Goal: Task Accomplishment & Management: Complete application form

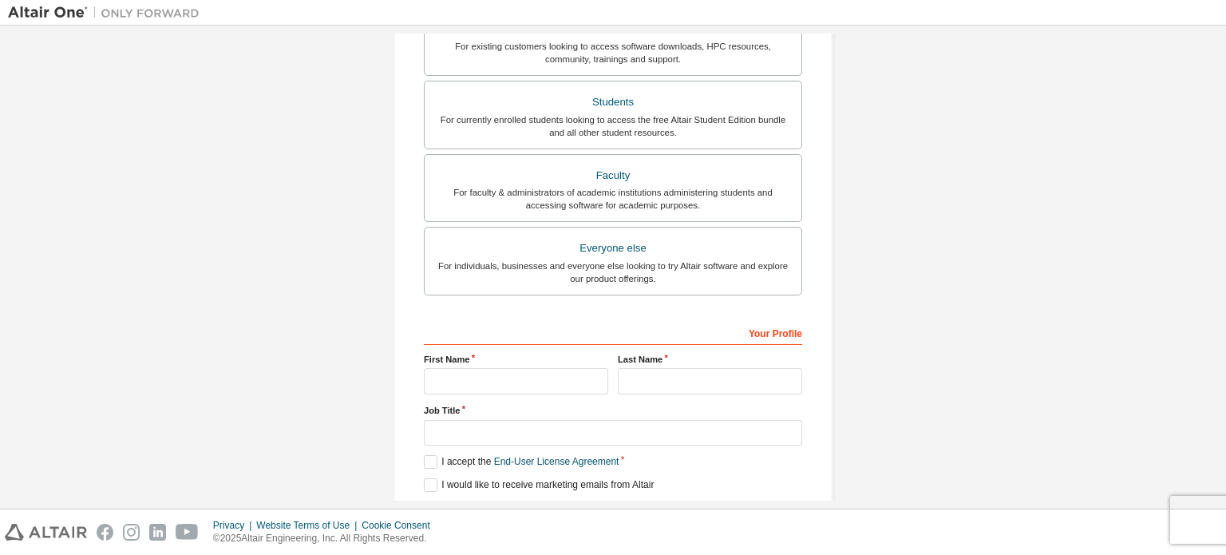
scroll to position [325, 0]
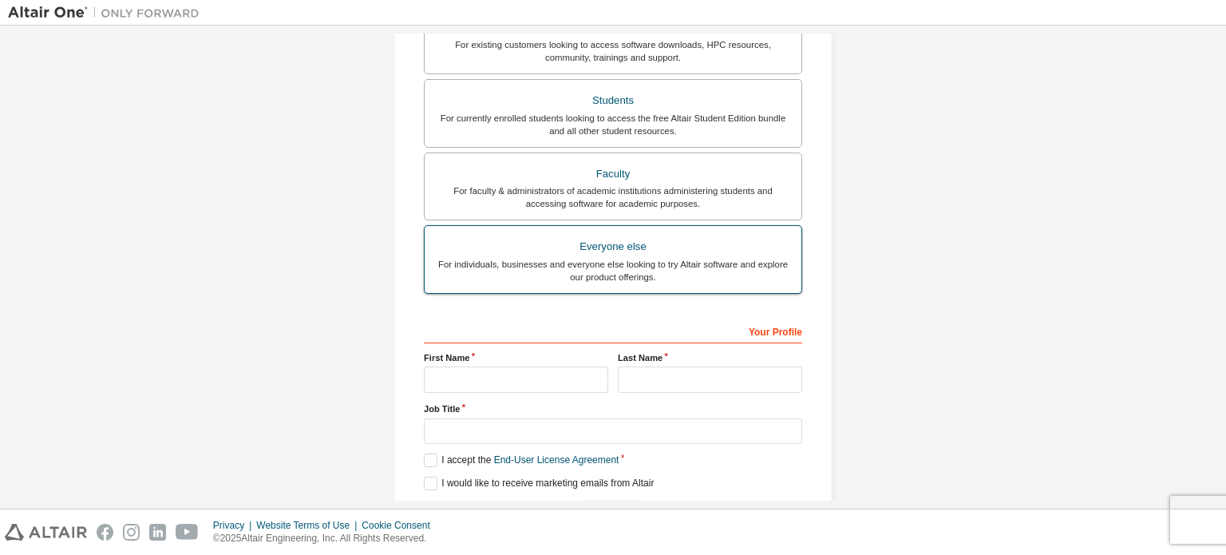
click at [661, 279] on div "For individuals, businesses and everyone else looking to try Altair software an…" at bounding box center [613, 271] width 358 height 26
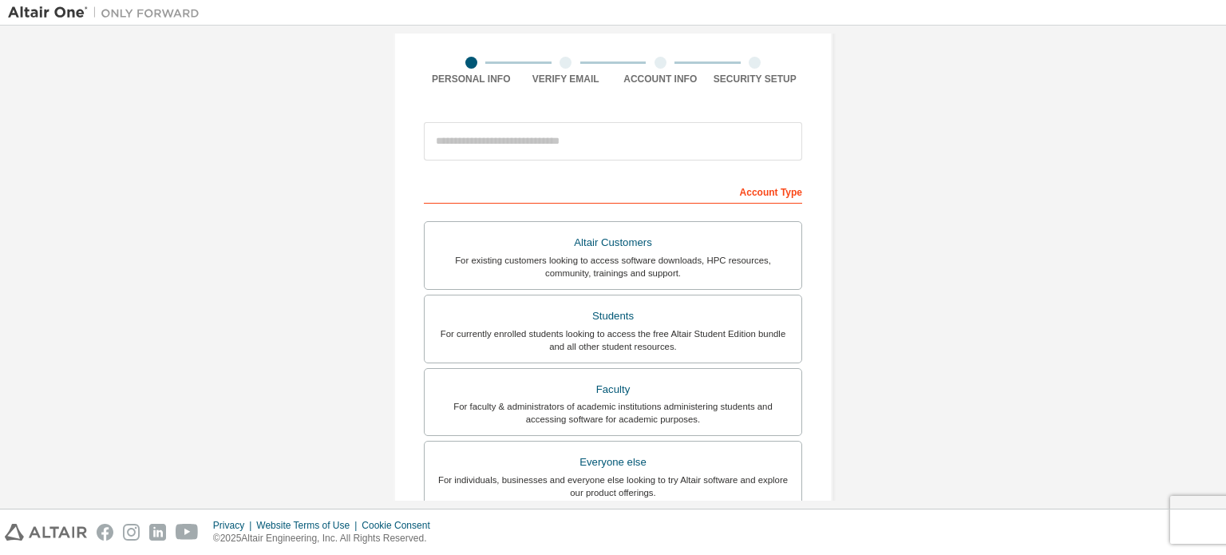
scroll to position [374, 0]
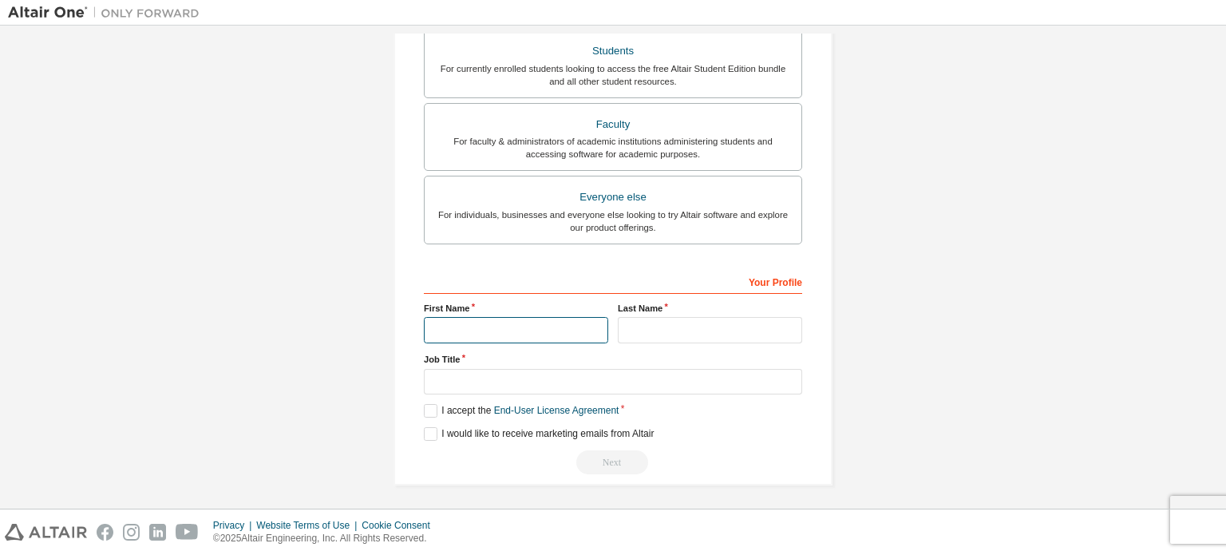
click at [540, 318] on input "text" at bounding box center [516, 330] width 184 height 26
type input "*"
type input "**********"
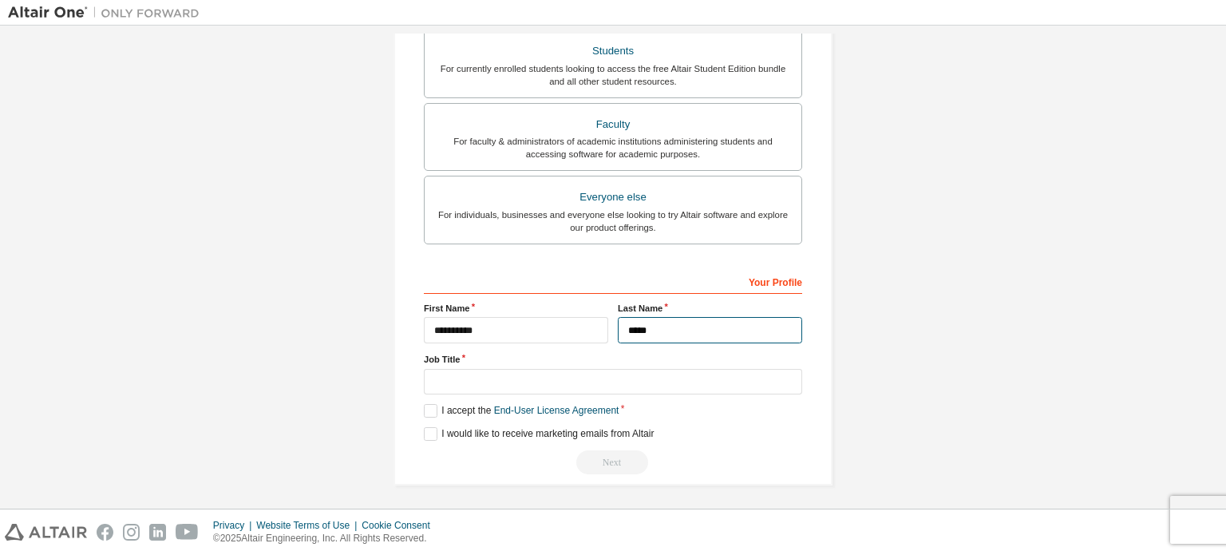
type input "*****"
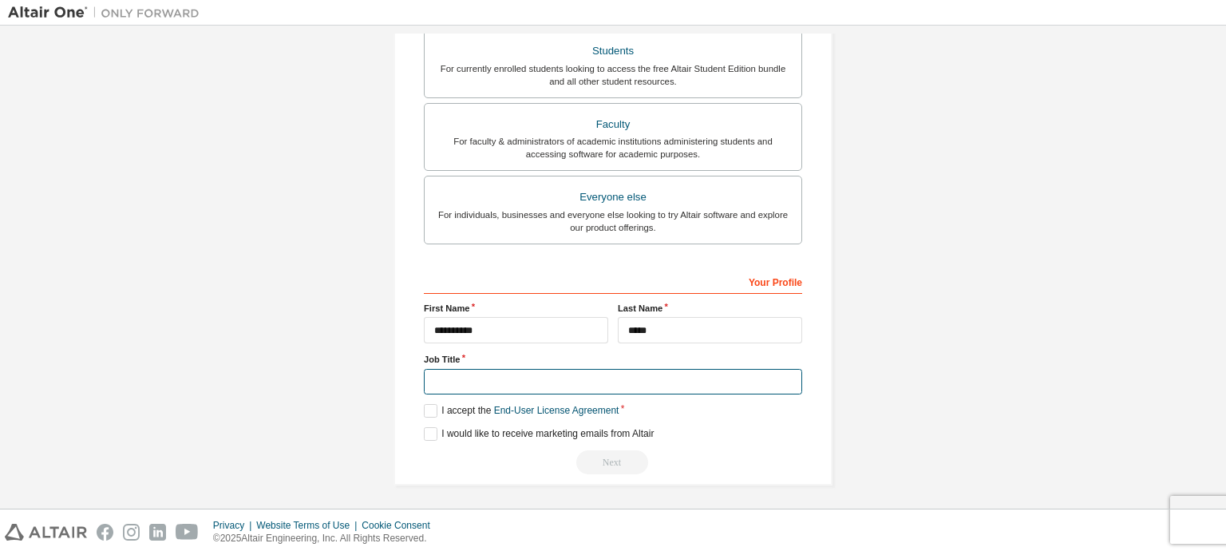
click at [549, 382] on input "text" at bounding box center [613, 382] width 378 height 26
type input "**********"
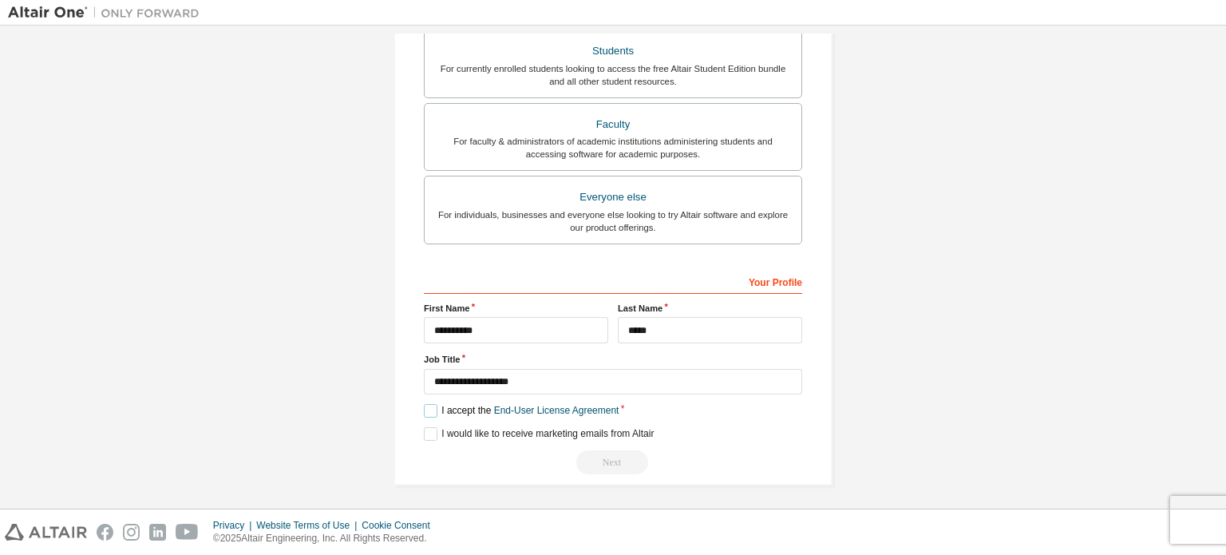
click at [425, 409] on label "I accept the End-User License Agreement" at bounding box center [521, 411] width 195 height 14
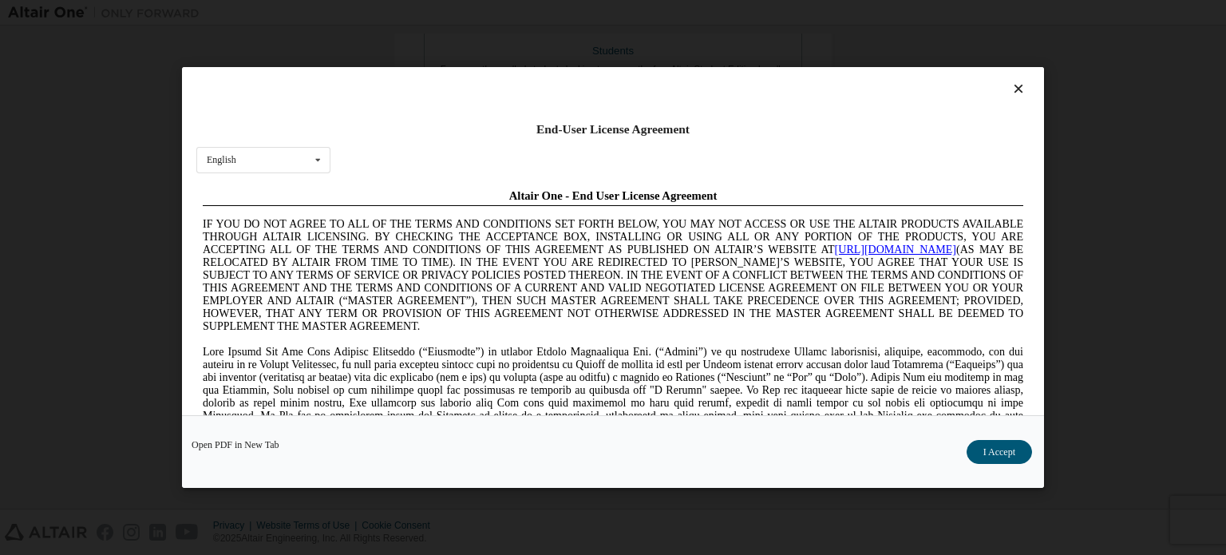
scroll to position [0, 0]
click at [988, 453] on button "I Accept" at bounding box center [999, 452] width 65 height 24
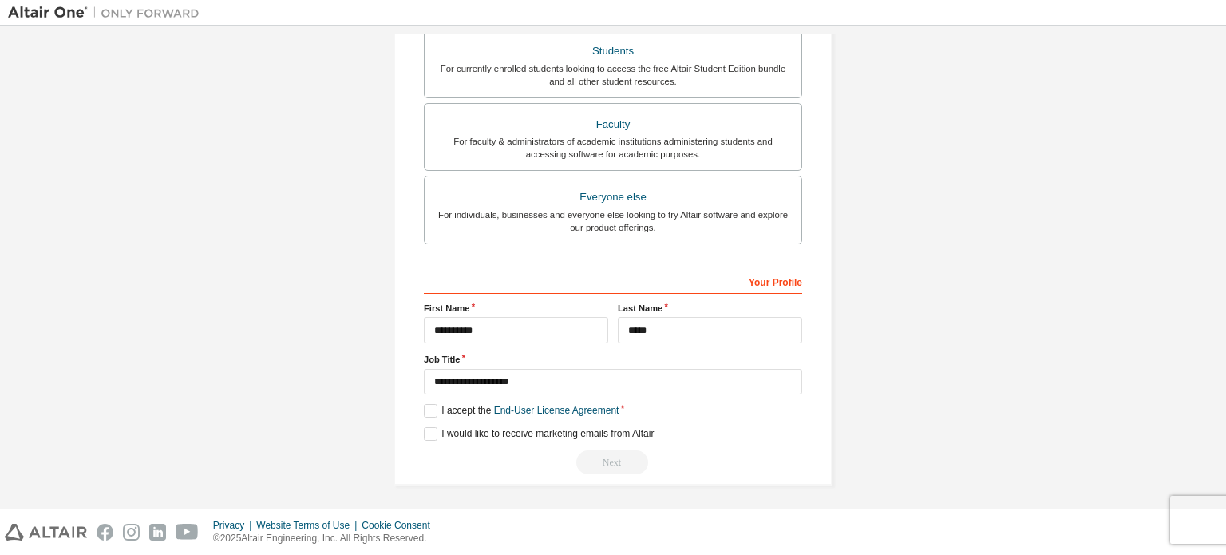
click at [599, 461] on div "Next" at bounding box center [613, 462] width 378 height 24
click at [519, 434] on label "I would like to receive marketing emails from Altair" at bounding box center [539, 434] width 230 height 14
click at [549, 410] on link "End-User License Agreement" at bounding box center [556, 410] width 125 height 11
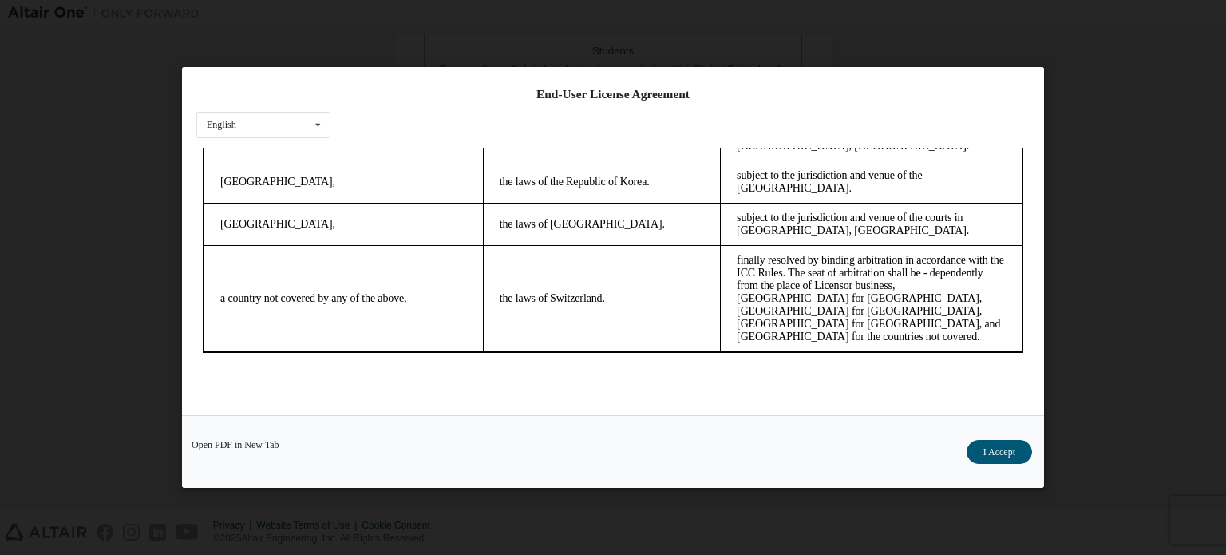
scroll to position [34, 0]
click at [1013, 449] on button "I Accept" at bounding box center [999, 452] width 65 height 24
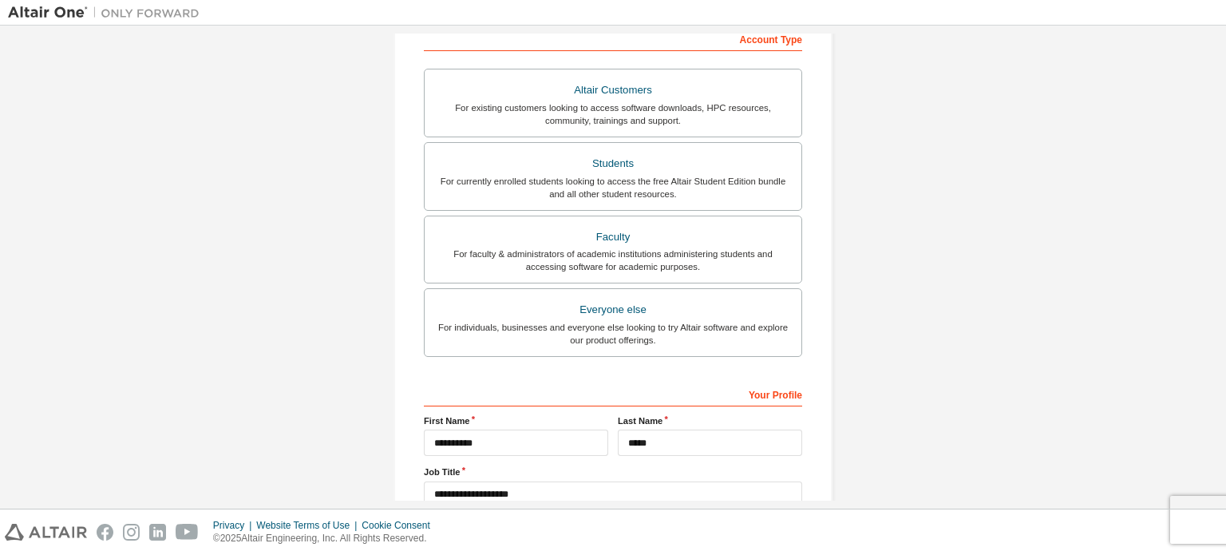
scroll to position [374, 0]
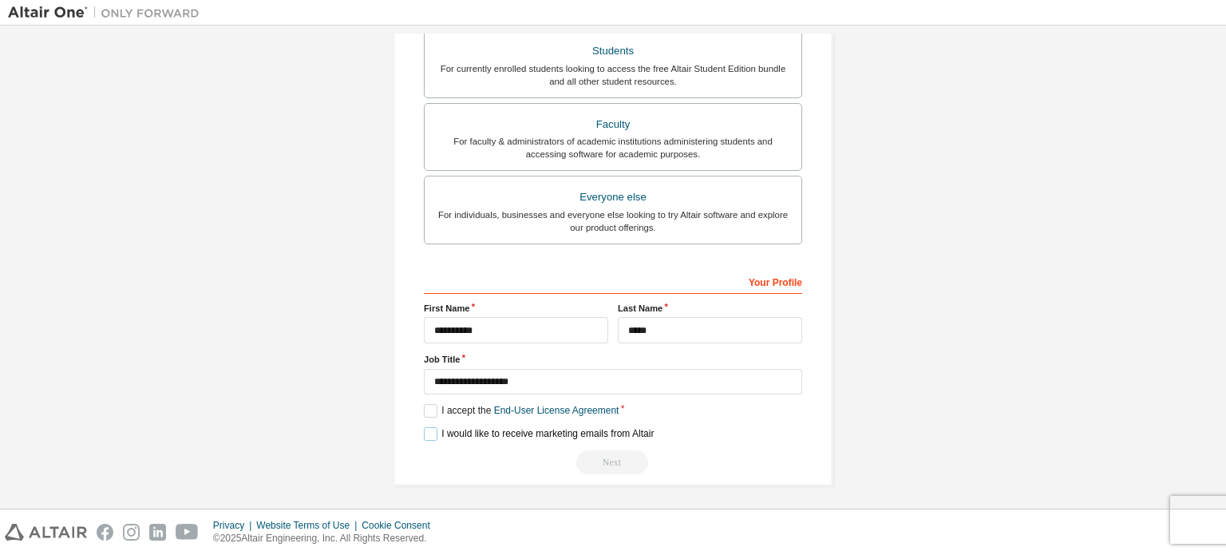
click at [532, 436] on label "I would like to receive marketing emails from Altair" at bounding box center [539, 434] width 230 height 14
click at [599, 450] on div "Next" at bounding box center [613, 462] width 378 height 24
click at [518, 435] on label "I would like to receive marketing emails from Altair" at bounding box center [539, 434] width 230 height 14
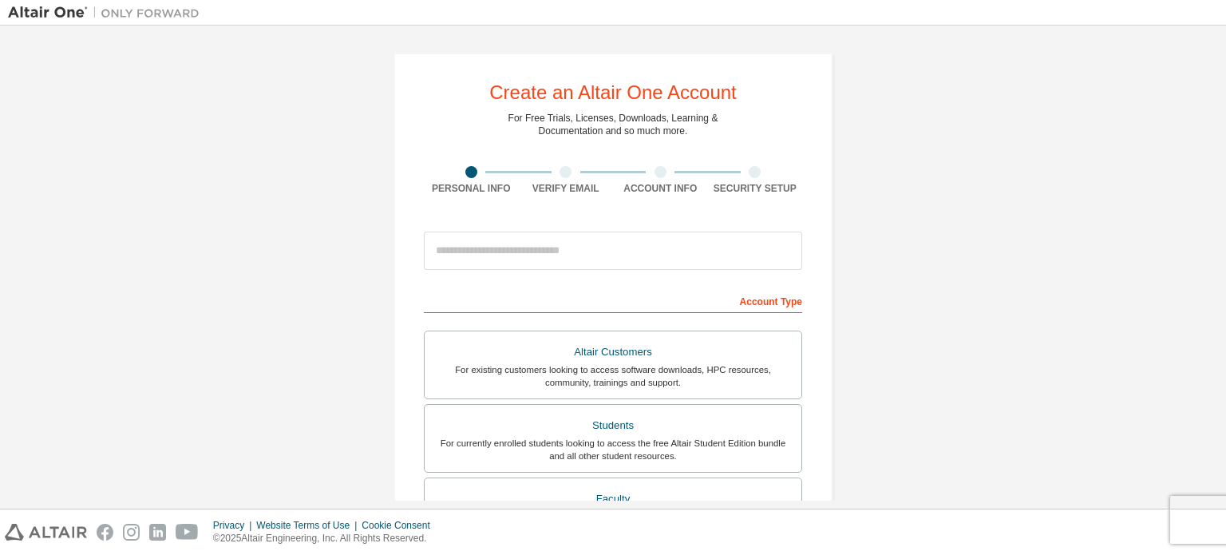
scroll to position [2, 0]
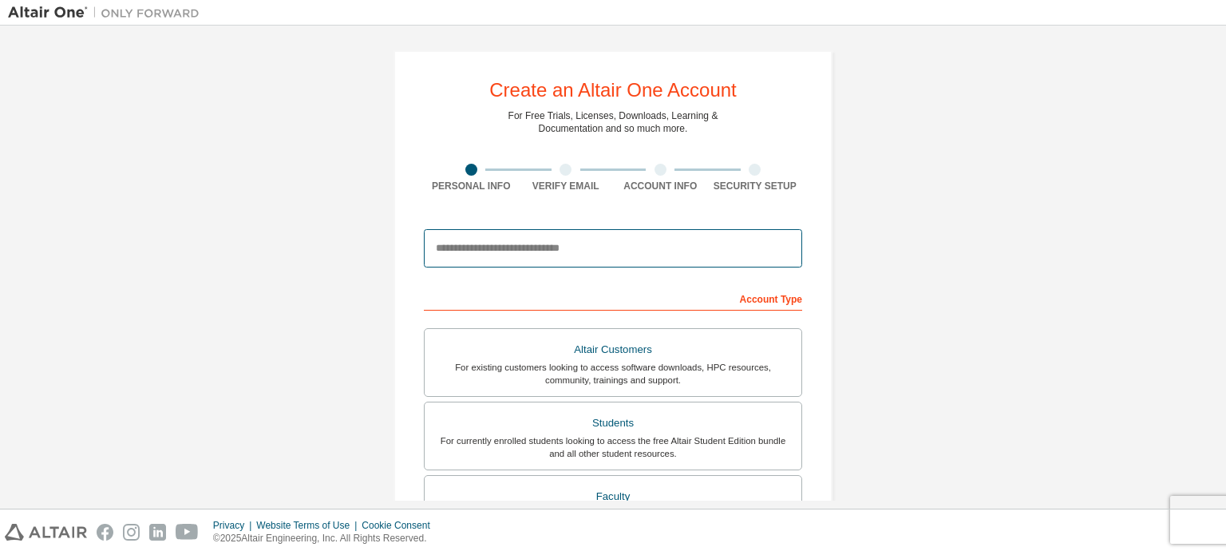
click at [677, 253] on input "email" at bounding box center [613, 248] width 378 height 38
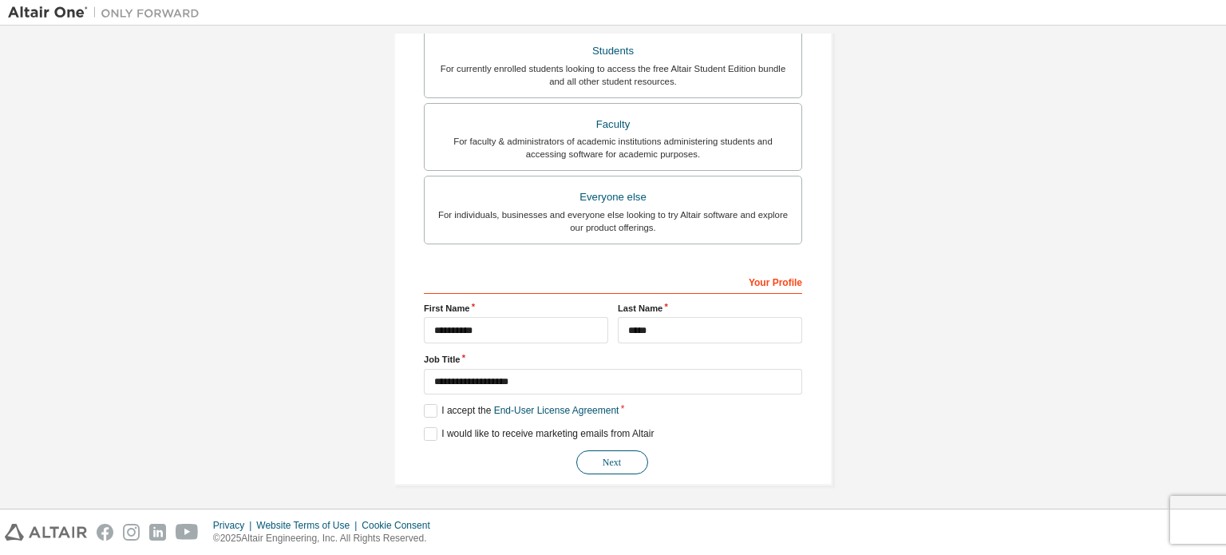
type input "**********"
click at [631, 453] on button "Next" at bounding box center [612, 462] width 72 height 24
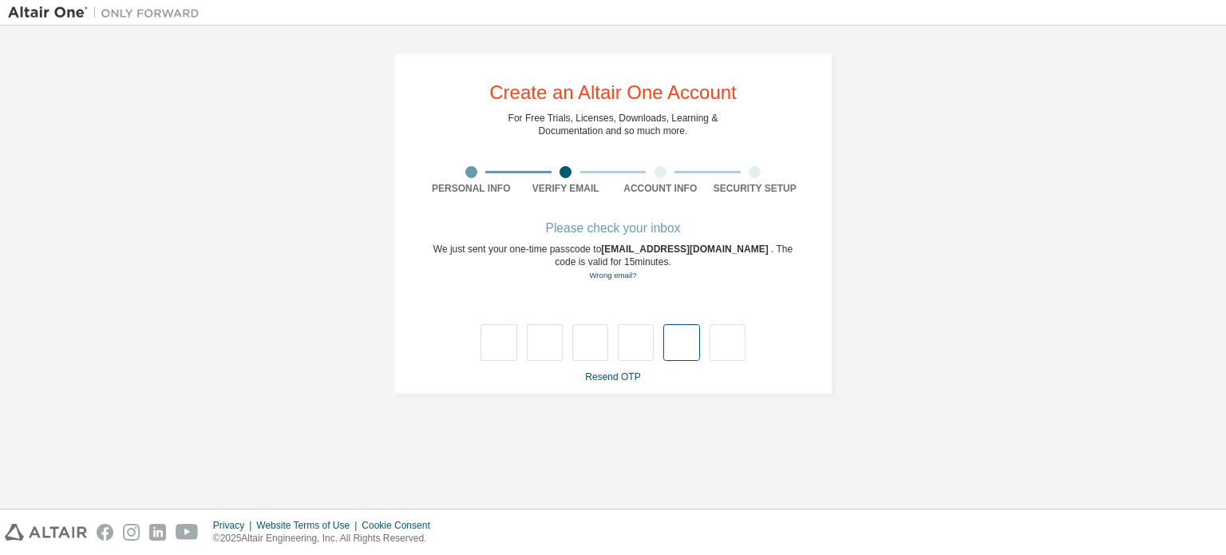
type input "*"
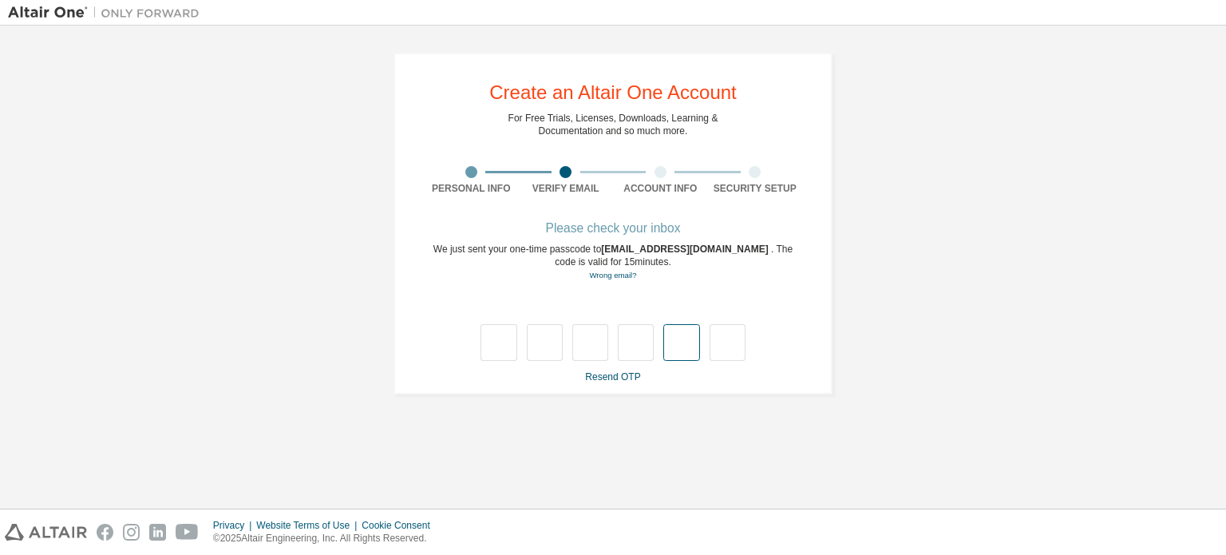
type input "*"
